Goal: Task Accomplishment & Management: Manage account settings

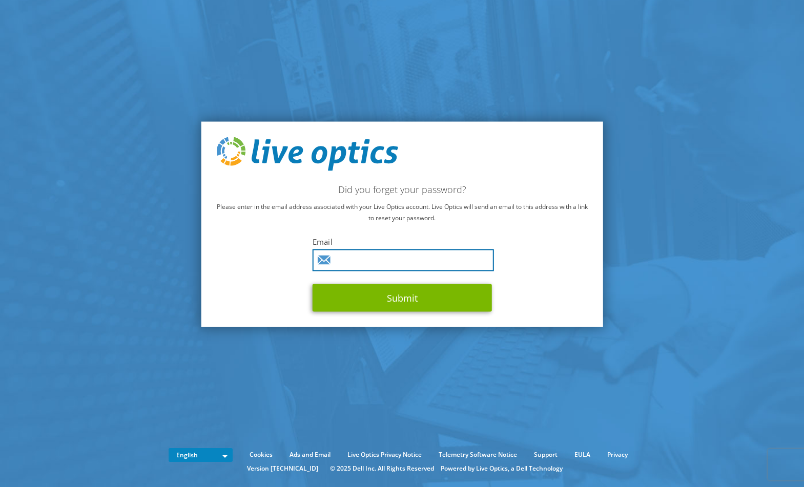
click at [377, 263] on input "text" at bounding box center [403, 260] width 181 height 22
type input "[EMAIL_ADDRESS][PERSON_NAME][DOMAIN_NAME]"
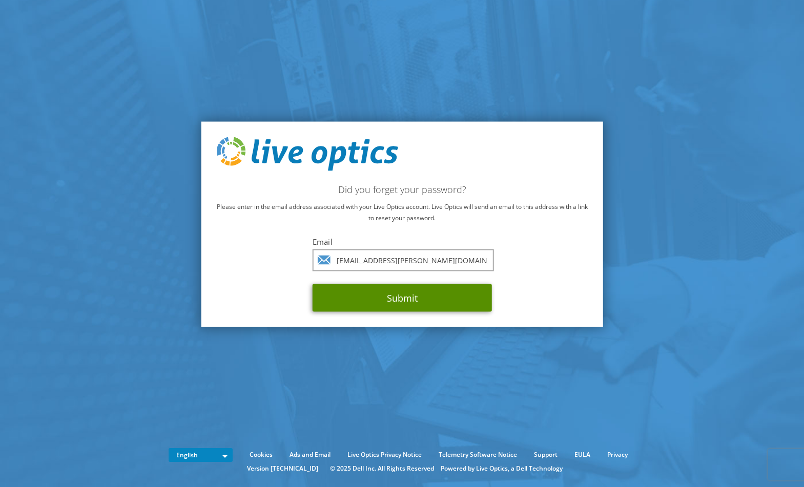
click at [403, 299] on button "Submit" at bounding box center [402, 298] width 179 height 28
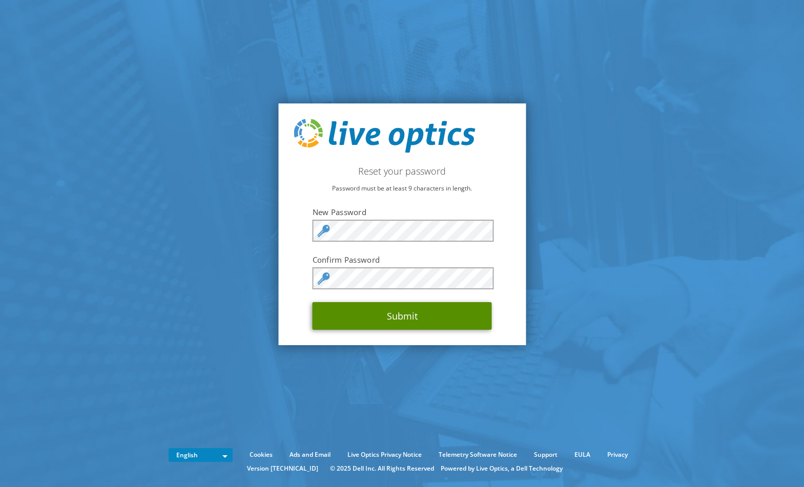
click at [423, 320] on button "Submit" at bounding box center [402, 316] width 179 height 28
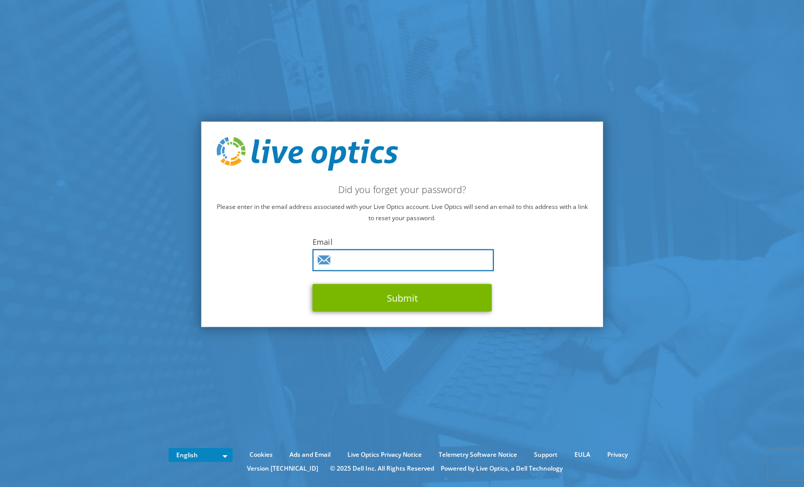
click at [367, 262] on input "text" at bounding box center [403, 260] width 181 height 22
type input "yves.thibault@canada.ca"
